Goal: Book appointment/travel/reservation

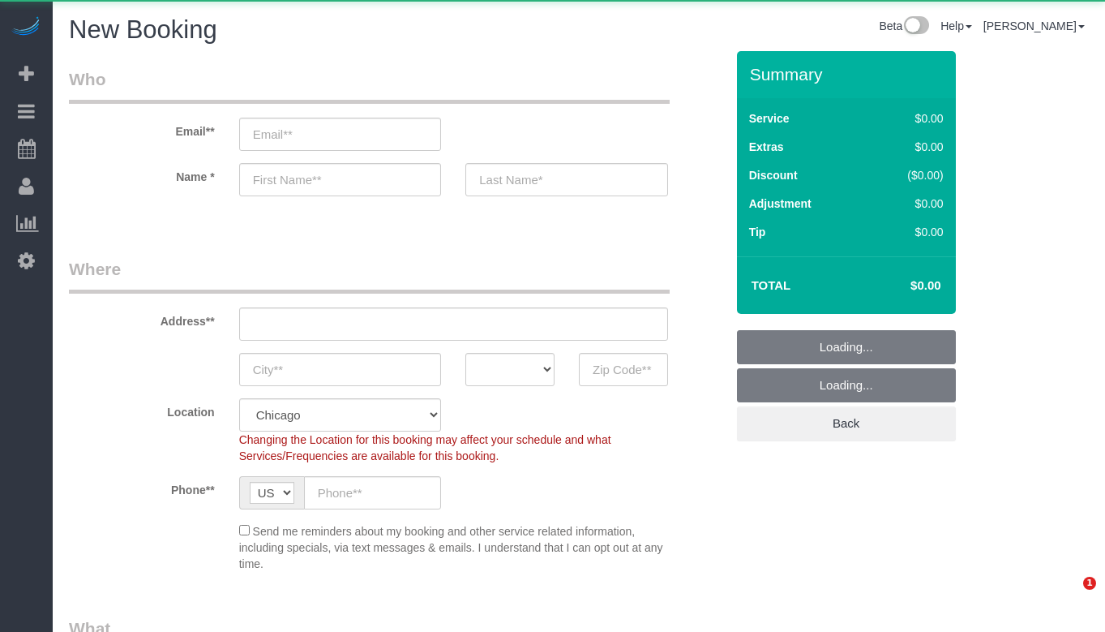
select select "512"
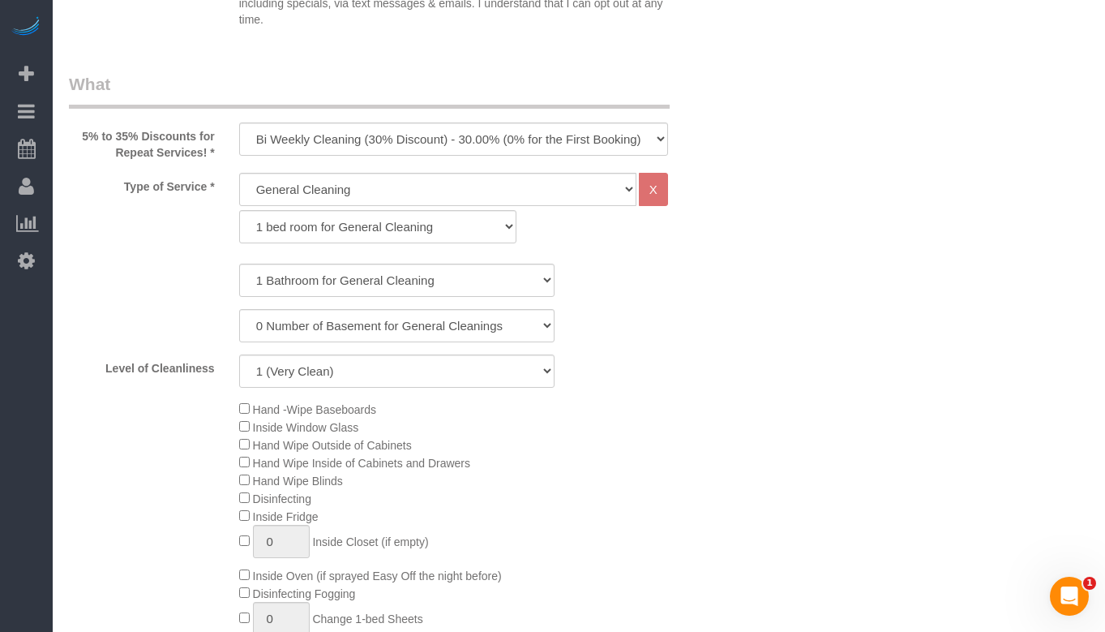
scroll to position [568, 0]
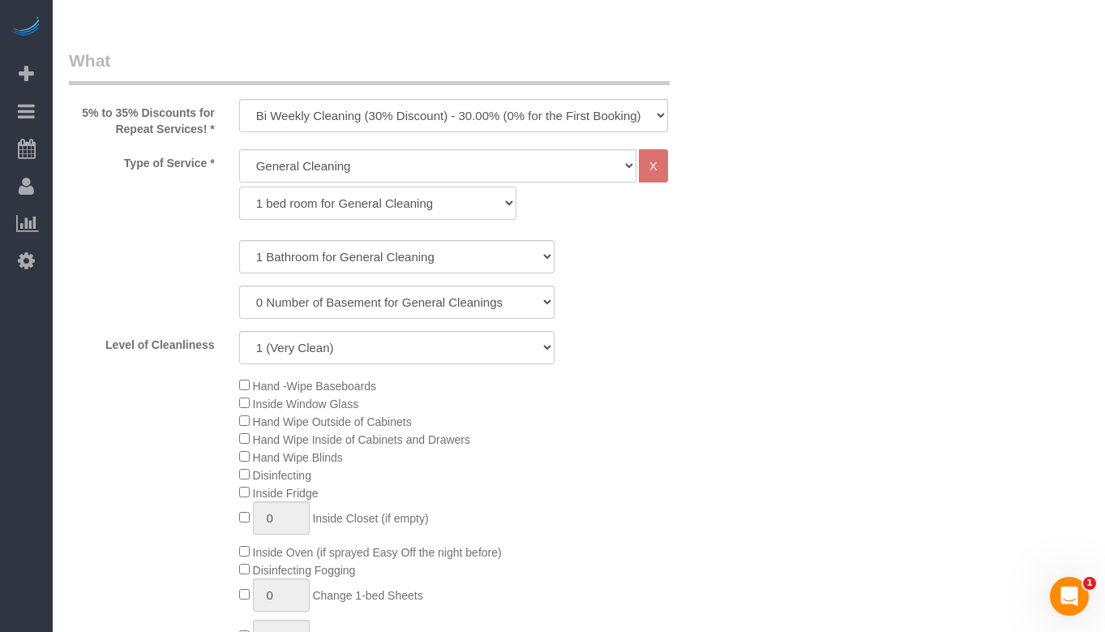
click at [385, 187] on select "1 bed room for General Cleaning 2 bed room for General Cleaning 3 bed room for …" at bounding box center [378, 202] width 278 height 33
click at [483, 259] on select "1 Bathroom for General Cleaning 2 Bathroom for General Cleanings 3 Bathroom for…" at bounding box center [396, 256] width 315 height 33
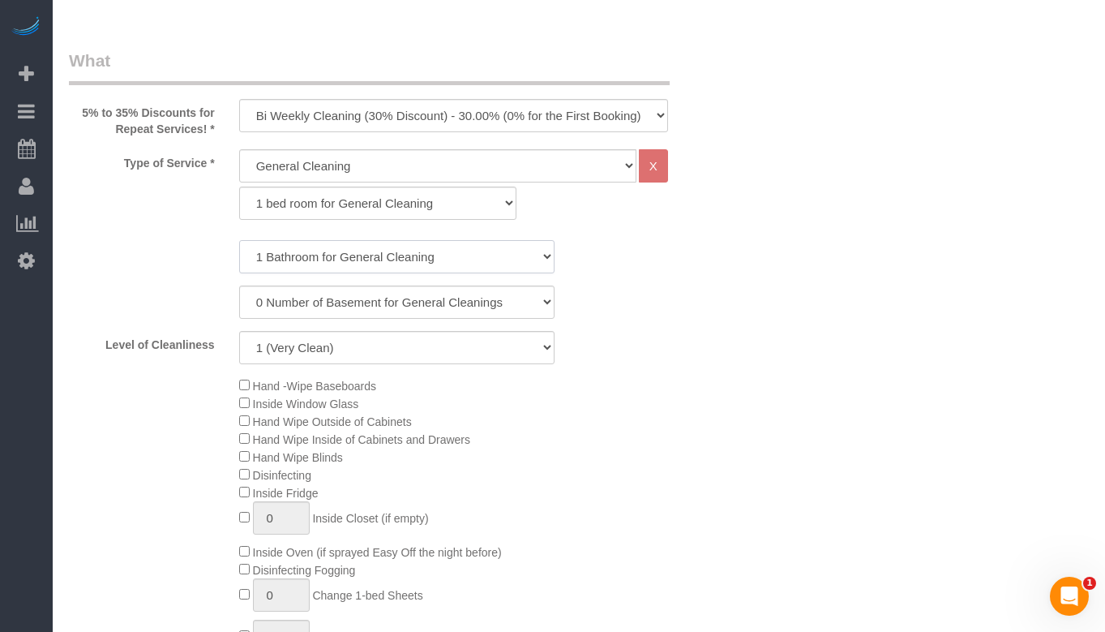
click at [428, 260] on select "1 Bathroom for General Cleaning 2 Bathroom for General Cleanings 3 Bathroom for…" at bounding box center [396, 256] width 315 height 33
click at [399, 198] on select "1 bed room for General Cleaning 2 bed room for General Cleaning 3 bed room for …" at bounding box center [378, 202] width 278 height 33
click at [421, 208] on select "1 bed room for General Cleaning 2 bed room for General Cleaning 3 bed room for …" at bounding box center [378, 202] width 278 height 33
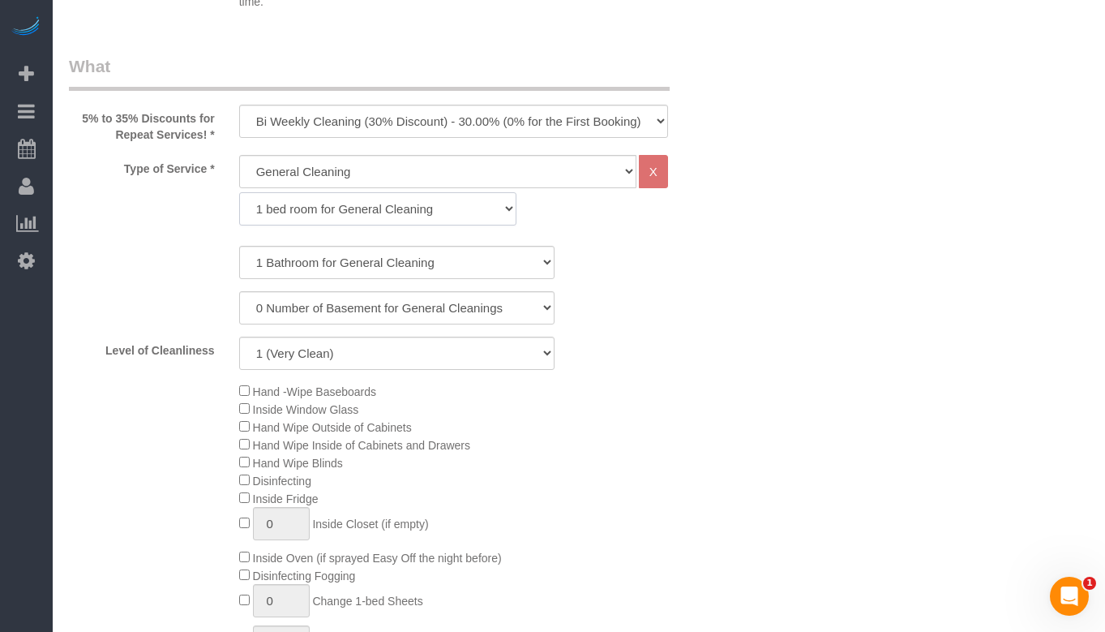
scroll to position [486, 0]
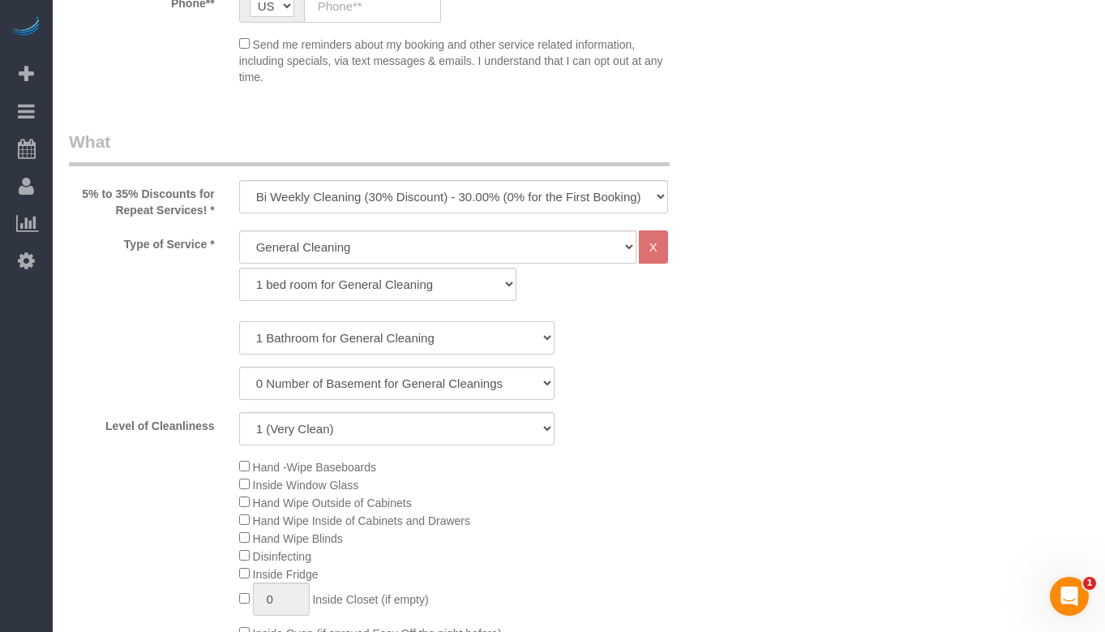
click at [384, 329] on select "1 Bathroom for General Cleaning 2 Bathroom for General Cleanings 3 Bathroom for…" at bounding box center [396, 337] width 315 height 33
click at [388, 342] on select "1 Bathroom for General Cleaning 2 Bathroom for General Cleanings 3 Bathroom for…" at bounding box center [396, 337] width 315 height 33
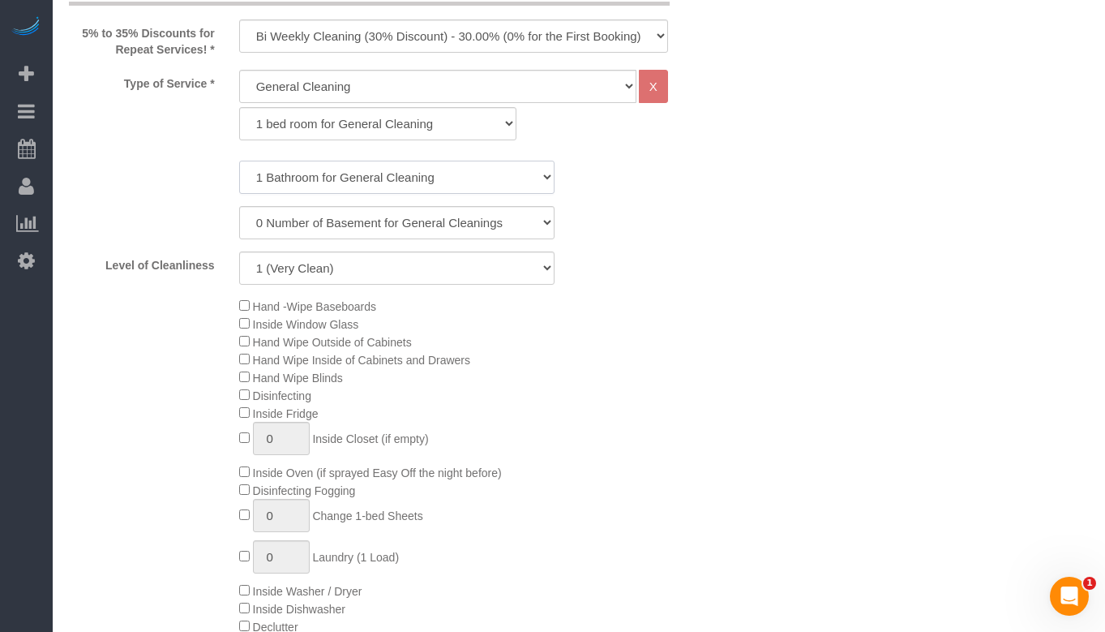
scroll to position [649, 0]
click at [452, 129] on select "1 bed room for General Cleaning 2 bed room for General Cleaning 3 bed room for …" at bounding box center [378, 121] width 278 height 33
click at [718, 281] on div "Level of Cleanliness 1 (Very Clean) 2 3 4 5 (Average Condition) 6 7 8 9 10 (Ext…" at bounding box center [397, 266] width 680 height 33
click at [461, 124] on select "1 bed room for General Cleaning 2 bed room for General Cleaning 3 bed room for …" at bounding box center [378, 121] width 278 height 33
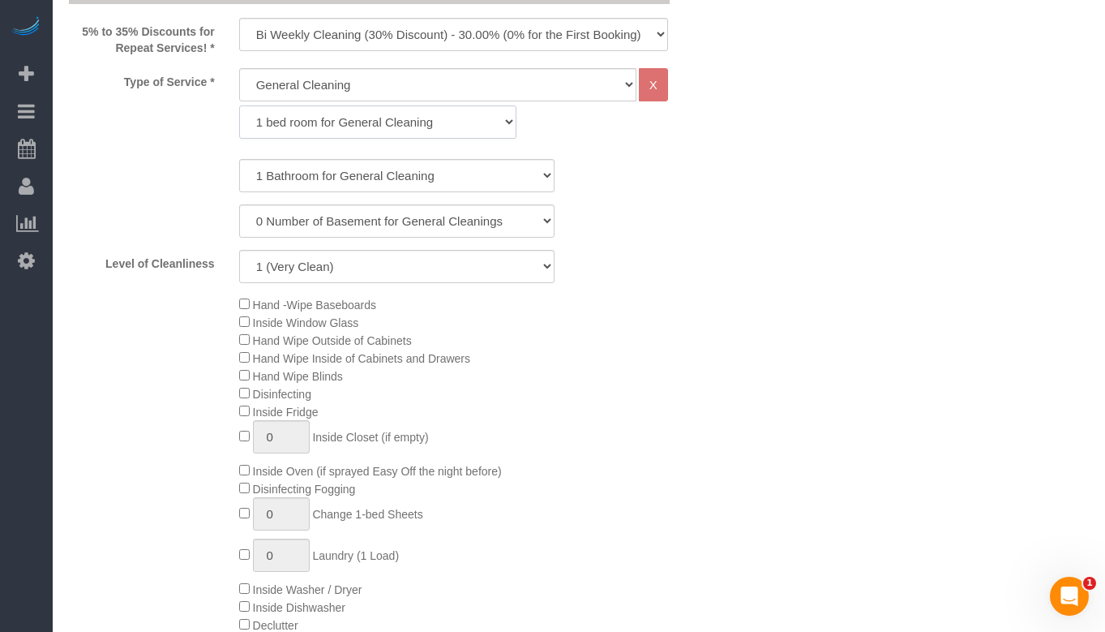
click at [461, 124] on select "1 bed room for General Cleaning 2 bed room for General Cleaning 3 bed room for …" at bounding box center [378, 121] width 278 height 33
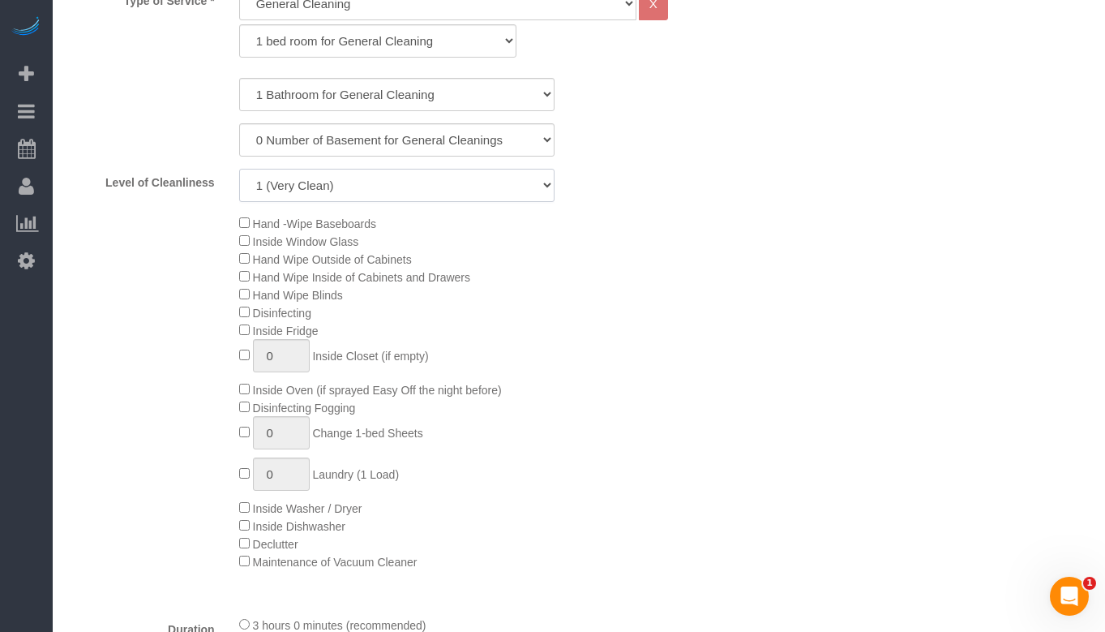
click at [503, 192] on select "1 (Very Clean) 2 3 4 5 (Average Condition) 6 7 8 9 10 (Extremely Dirty)" at bounding box center [396, 185] width 315 height 33
select select "5"
click at [239, 169] on select "1 (Very Clean) 2 3 4 5 (Average Condition) 6 7 8 9 10 (Extremely Dirty)" at bounding box center [396, 185] width 315 height 33
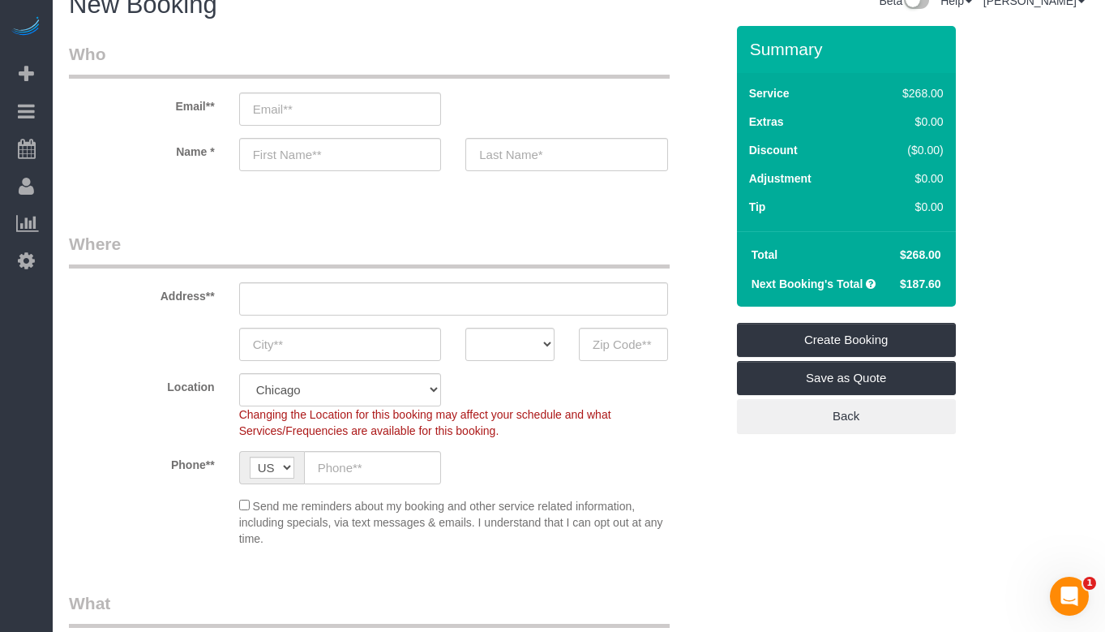
scroll to position [0, 0]
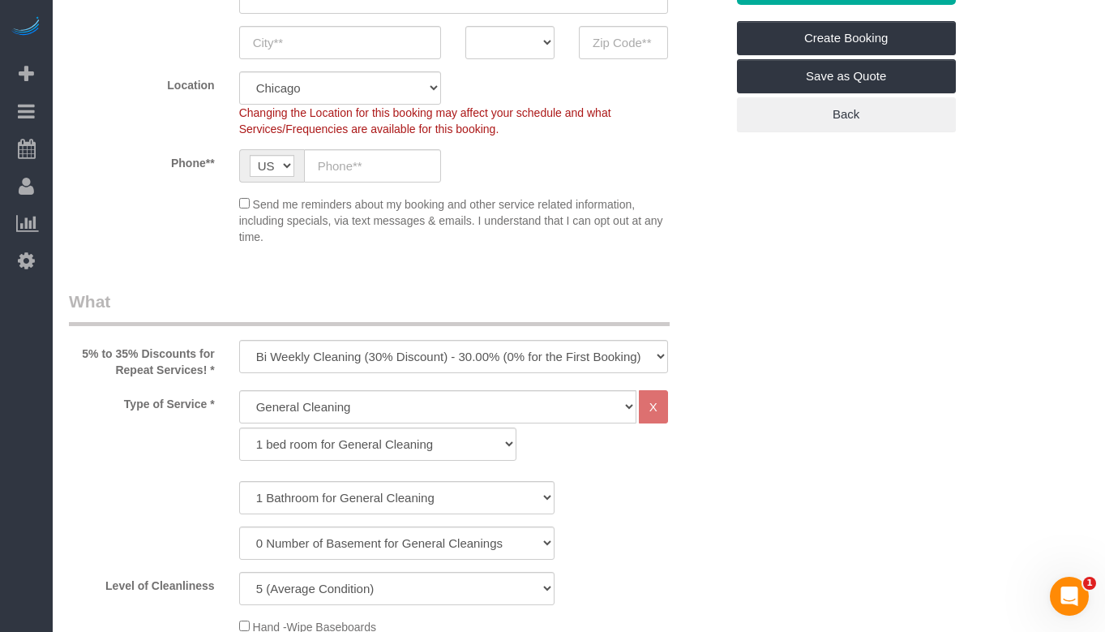
scroll to position [405, 0]
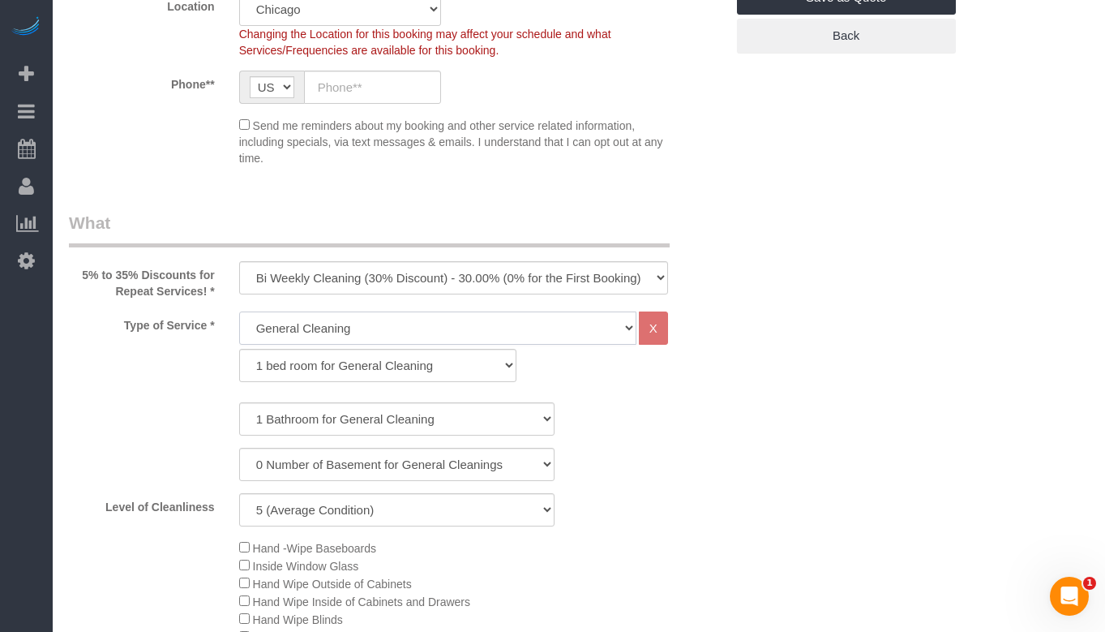
click at [391, 338] on select "General Cleaning Deep Cleaning Move-in / Move-out Cleaning COUNTS Cleaning" at bounding box center [437, 327] width 397 height 33
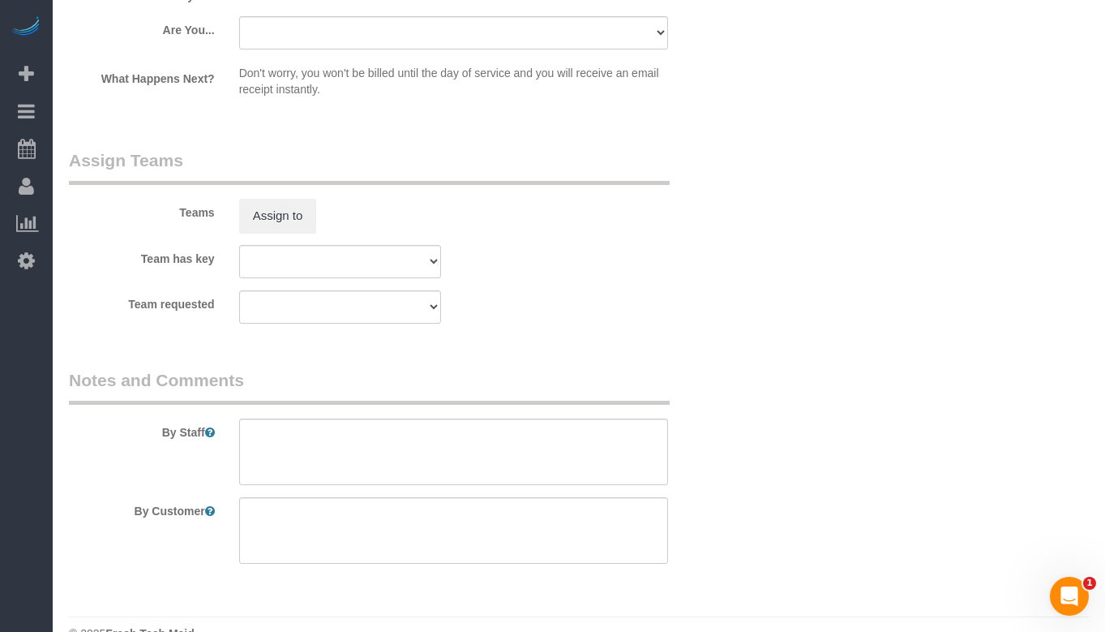
scroll to position [2993, 0]
